Goal: Transaction & Acquisition: Purchase product/service

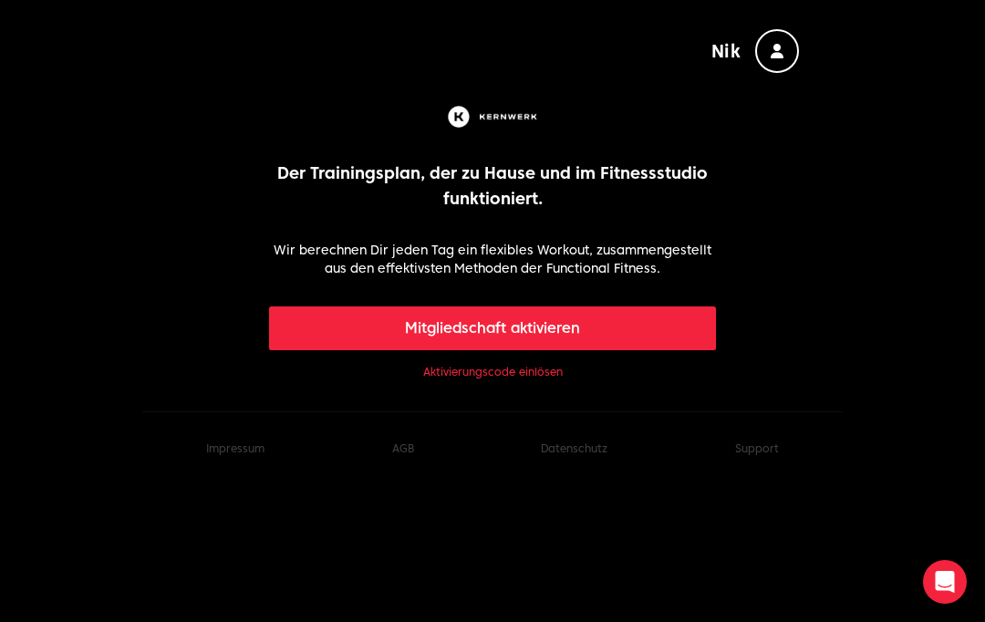
click at [678, 333] on button "Mitgliedschaft aktivieren" at bounding box center [493, 328] width 448 height 44
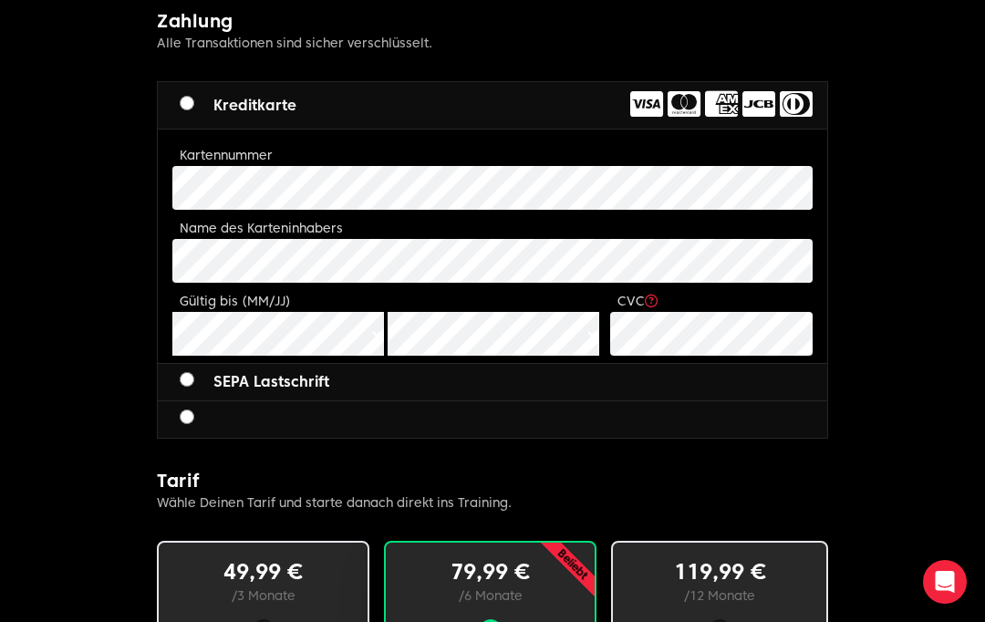
scroll to position [752, 0]
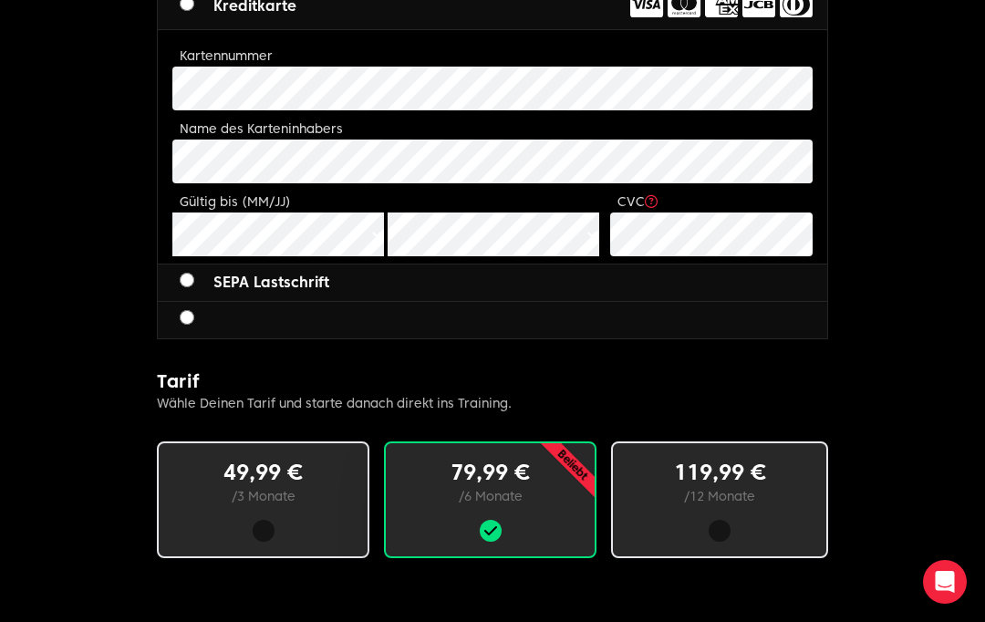
click at [716, 526] on div at bounding box center [720, 531] width 22 height 22
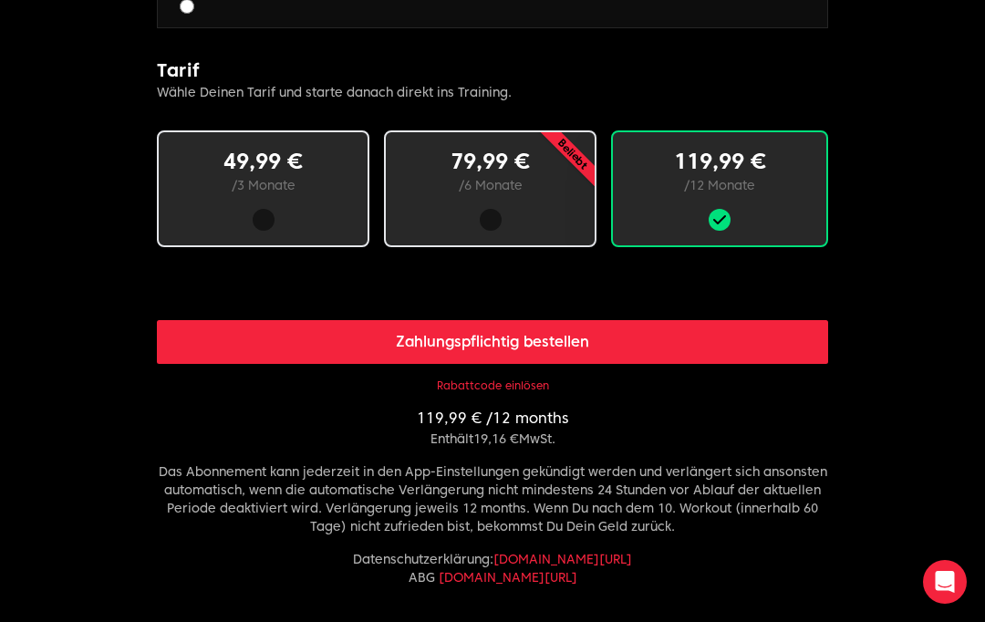
scroll to position [1144, 0]
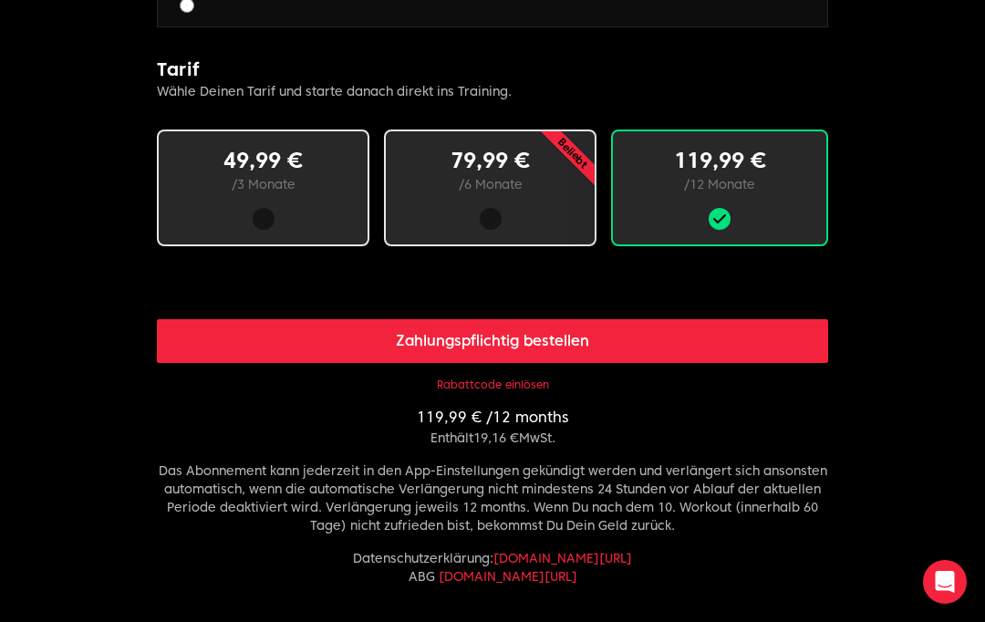
click at [546, 383] on button "Rabattcode einlösen" at bounding box center [493, 385] width 112 height 15
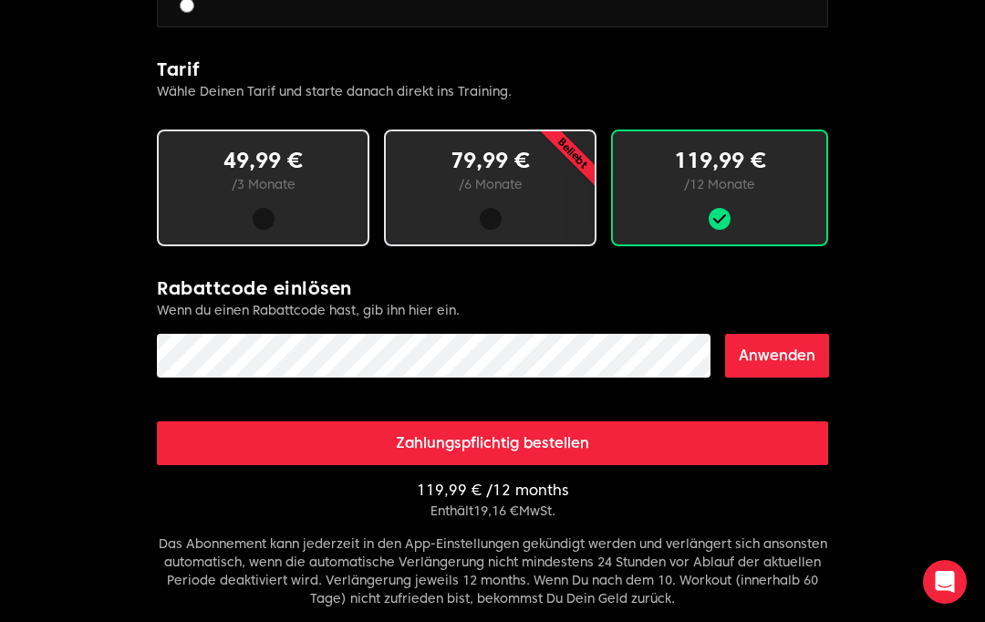
click at [775, 363] on button "Anwenden" at bounding box center [777, 356] width 104 height 44
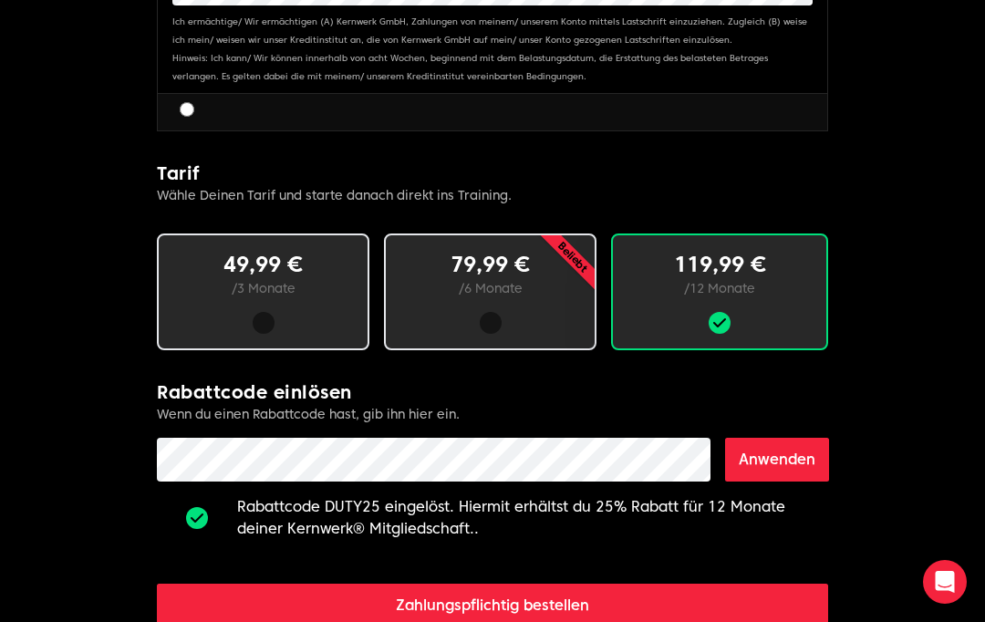
scroll to position [1060, 0]
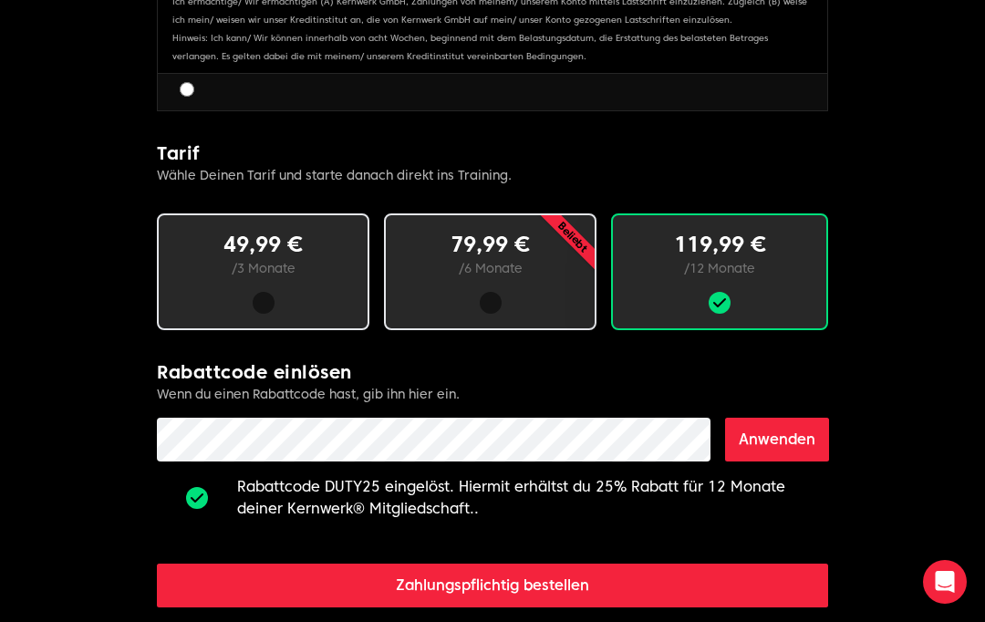
click at [785, 588] on button "Zahlungspflichtig bestellen" at bounding box center [492, 586] width 671 height 44
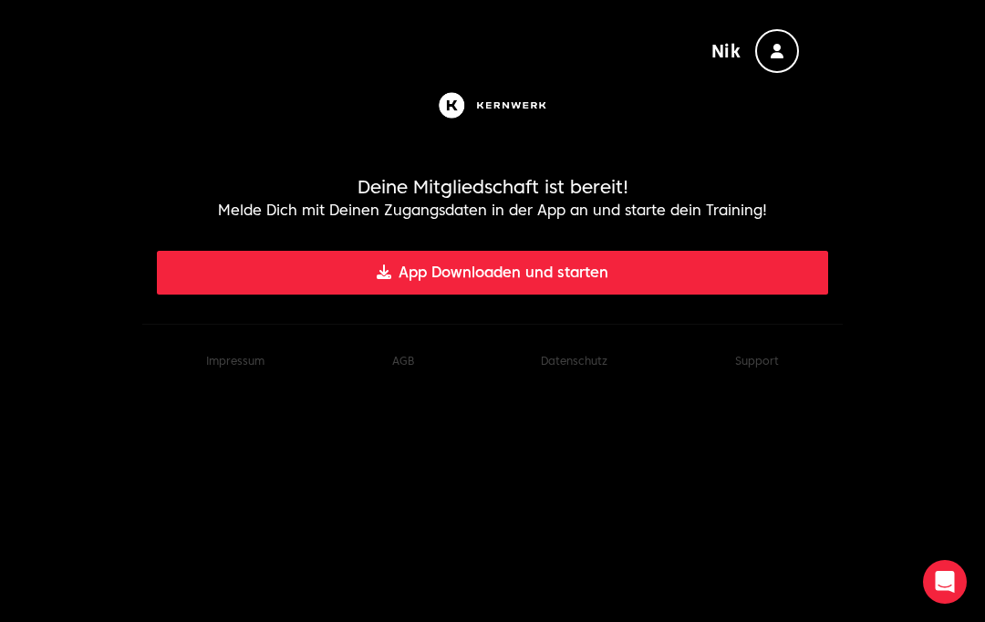
click at [776, 267] on button "App Downloaden und starten" at bounding box center [492, 273] width 671 height 44
